Goal: Check status: Check status

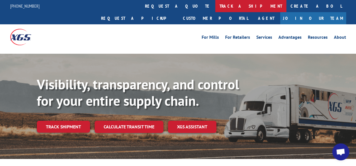
click at [215, 3] on link "track a shipment" at bounding box center [250, 6] width 71 height 12
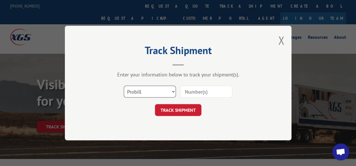
click at [172, 92] on select "Select category... Probill BOL PO" at bounding box center [150, 92] width 52 height 12
select select "bol"
click at [124, 86] on select "Select category... Probill BOL PO" at bounding box center [150, 92] width 52 height 12
click at [192, 92] on input at bounding box center [206, 92] width 52 height 12
type input "243124"
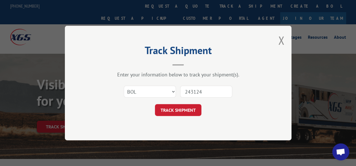
click button "TRACK SHIPMENT" at bounding box center [178, 110] width 46 height 12
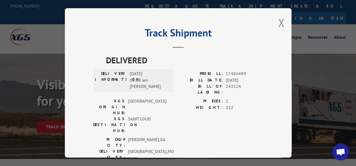
scroll to position [9, 0]
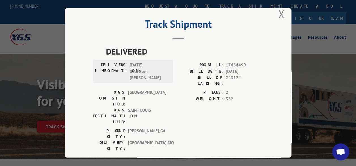
click at [278, 11] on button "Close modal" at bounding box center [281, 14] width 6 height 15
